Goal: Check status: Check status

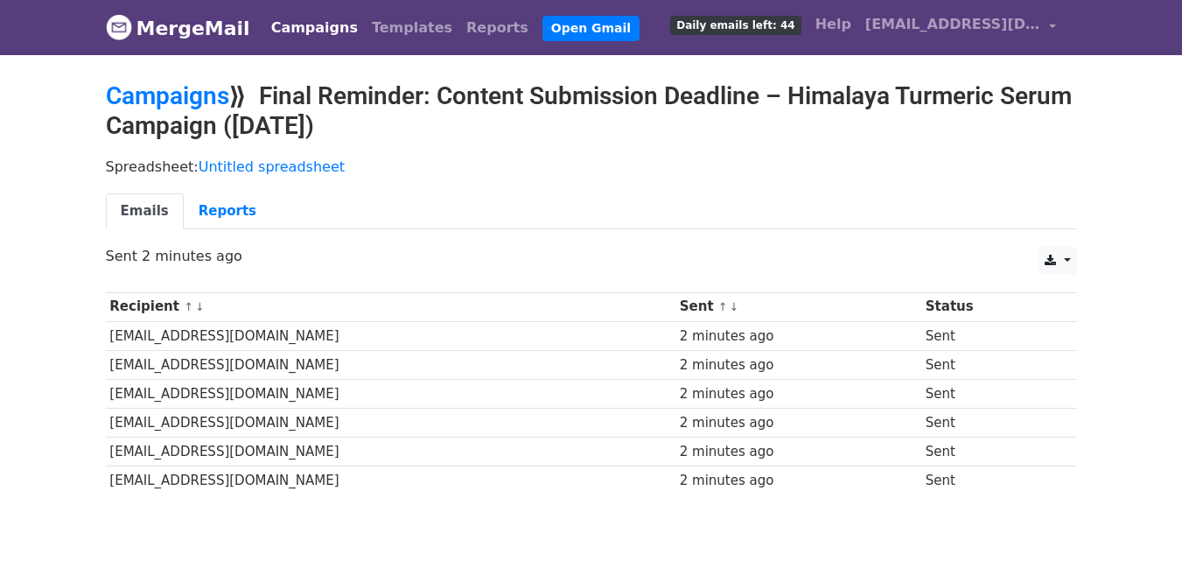
scroll to position [89, 0]
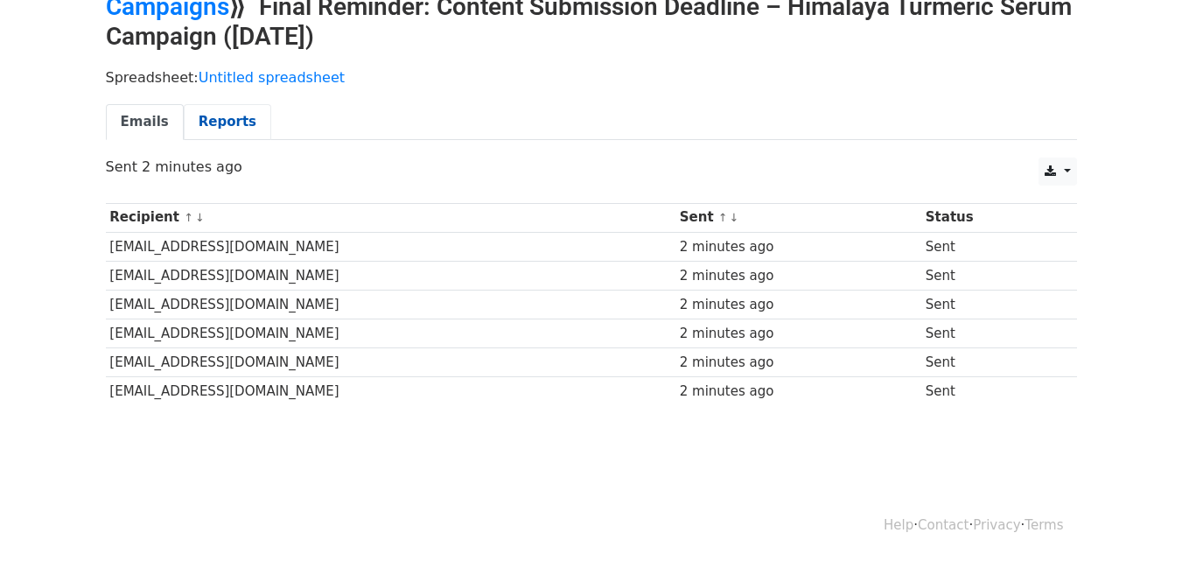
click at [215, 112] on link "Reports" at bounding box center [227, 122] width 87 height 36
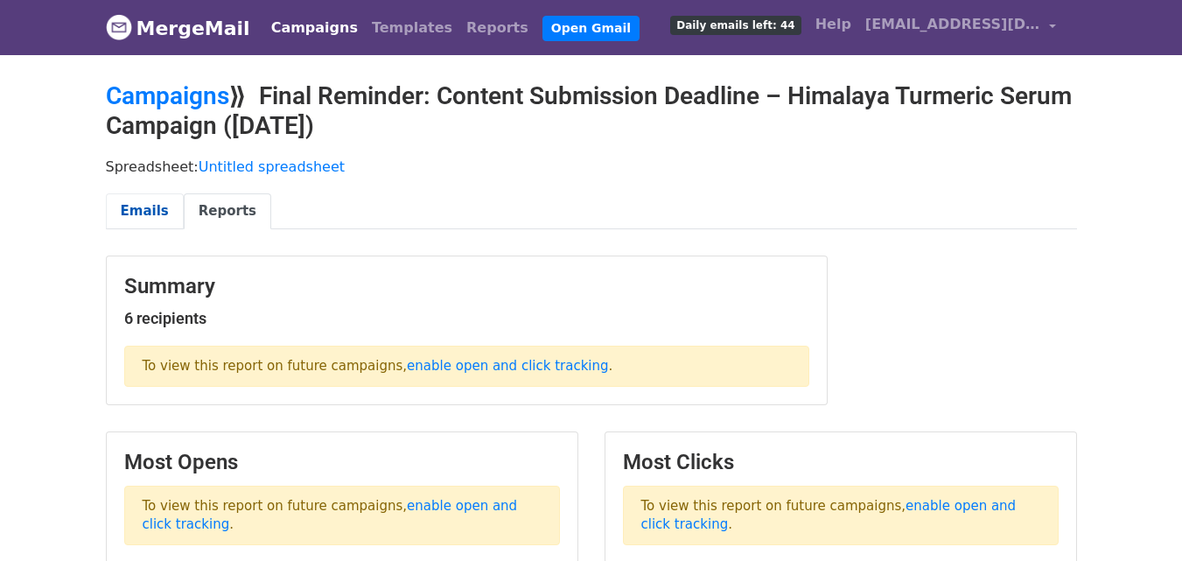
click at [143, 206] on link "Emails" at bounding box center [145, 211] width 78 height 36
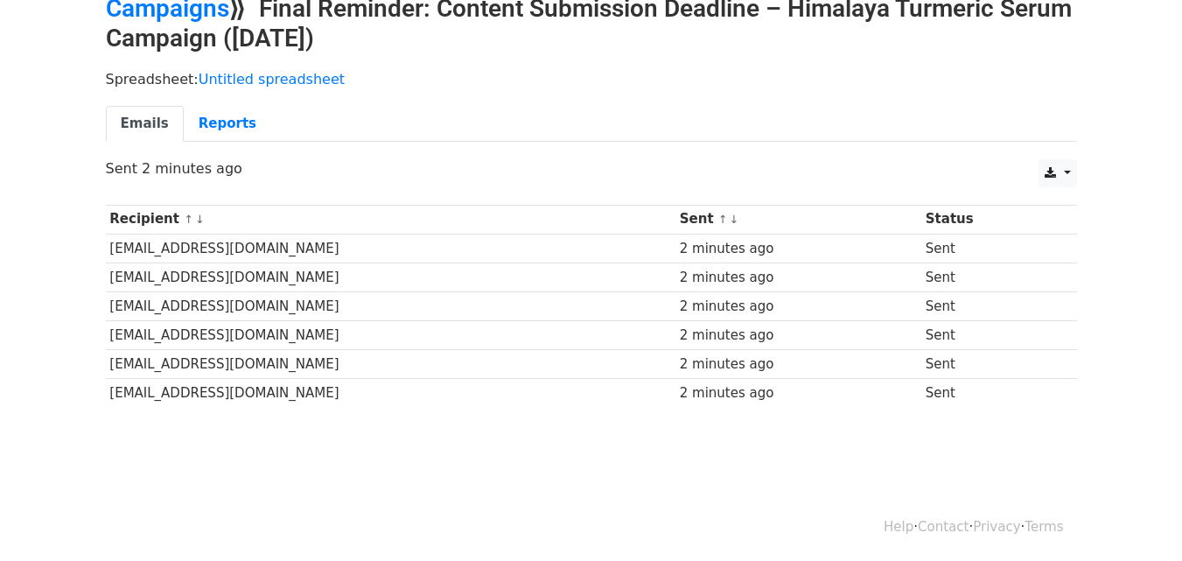
scroll to position [87, 0]
